Goal: Information Seeking & Learning: Compare options

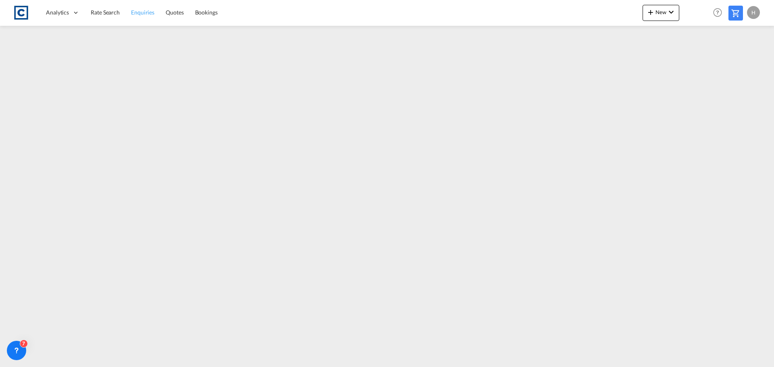
click at [105, 10] on span "Rate Search" at bounding box center [105, 12] width 29 height 7
click at [110, 14] on span "Rate Search" at bounding box center [105, 12] width 29 height 7
click at [171, 14] on span "Quotes" at bounding box center [175, 12] width 18 height 7
